Goal: Task Accomplishment & Management: Manage account settings

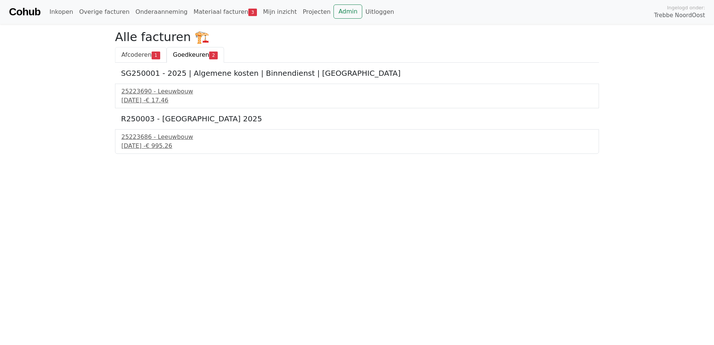
click at [148, 53] on span "Afcoderen" at bounding box center [136, 54] width 30 height 7
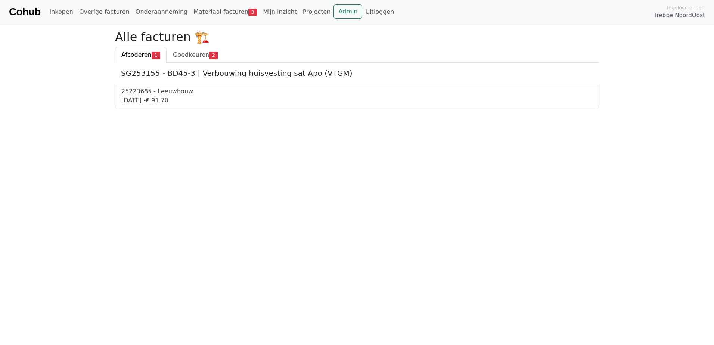
click at [165, 90] on div "25223685 - Leeuwbouw" at bounding box center [356, 91] width 471 height 9
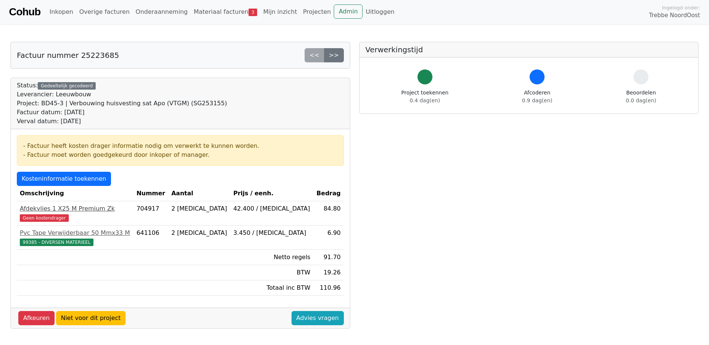
click at [92, 210] on div "Afdekvlies 1 X25 M Premium Zk" at bounding box center [75, 208] width 111 height 9
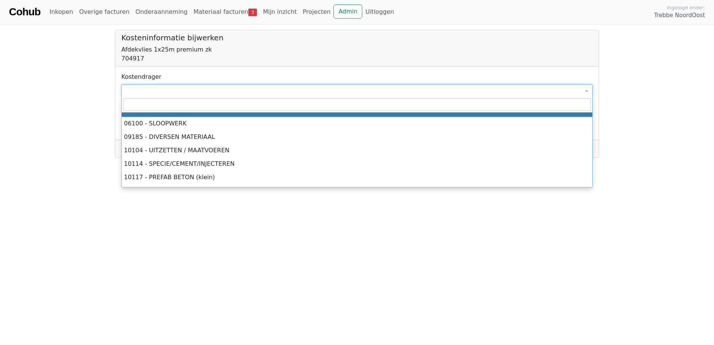
click at [185, 89] on span at bounding box center [356, 90] width 471 height 13
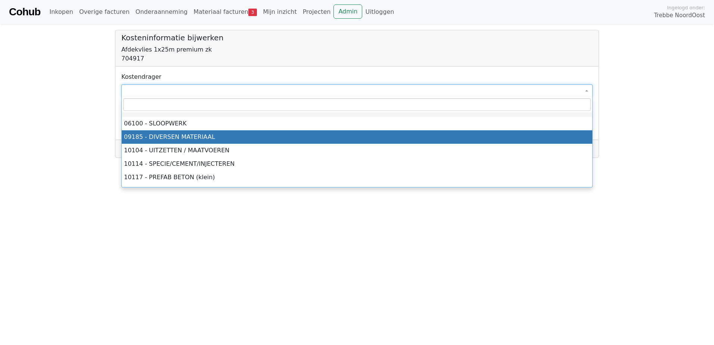
select select "****"
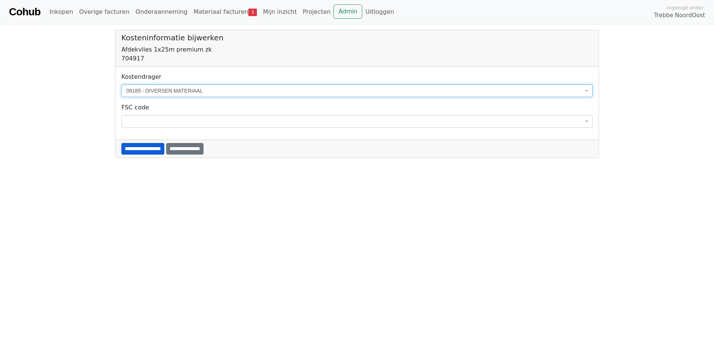
click at [149, 149] on input "**********" at bounding box center [142, 149] width 43 height 12
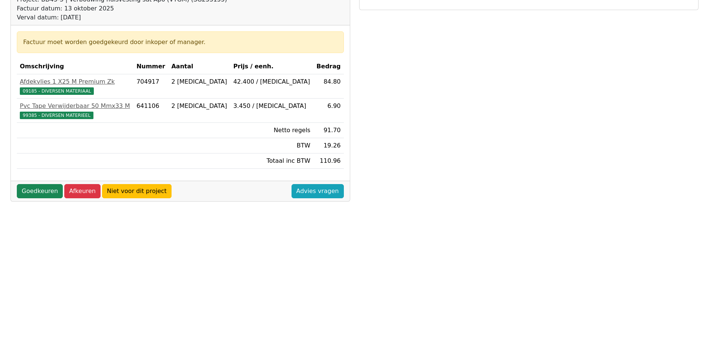
scroll to position [106, 0]
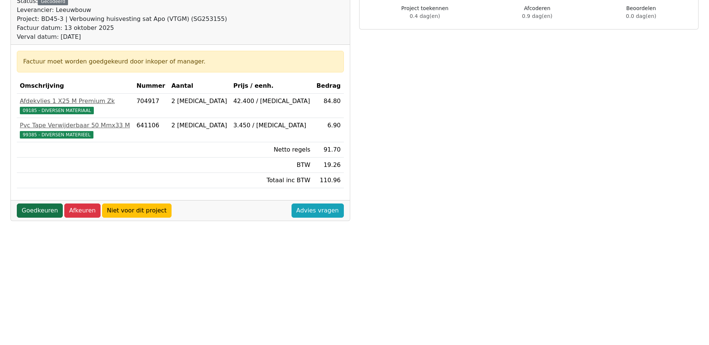
click at [34, 210] on link "Goedkeuren" at bounding box center [40, 211] width 46 height 14
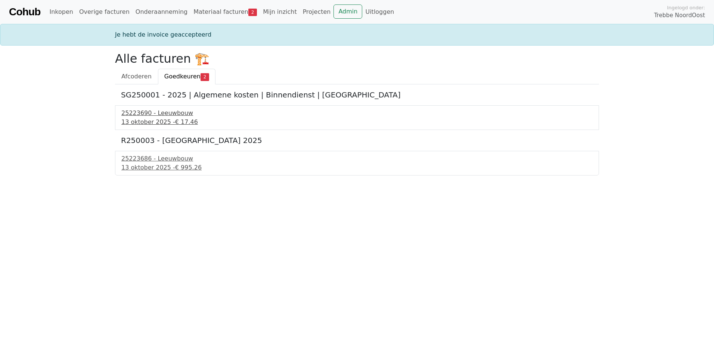
click at [154, 119] on div "13 oktober 2025 - € 17.46" at bounding box center [356, 122] width 471 height 9
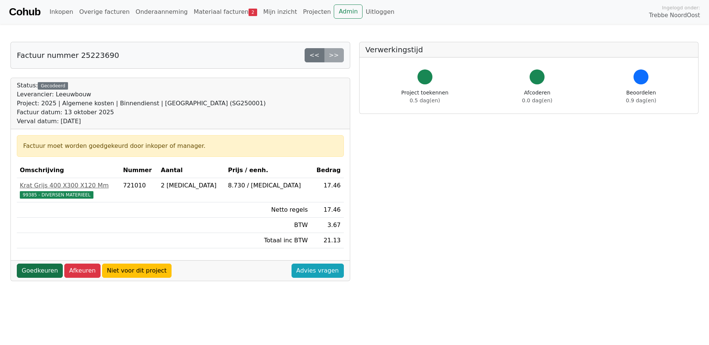
click at [45, 269] on link "Goedkeuren" at bounding box center [40, 271] width 46 height 14
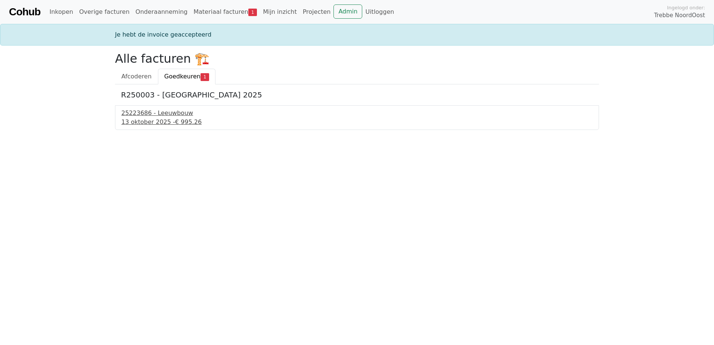
click at [166, 110] on div "25223686 - Leeuwbouw" at bounding box center [356, 113] width 471 height 9
